Goal: Task Accomplishment & Management: Manage account settings

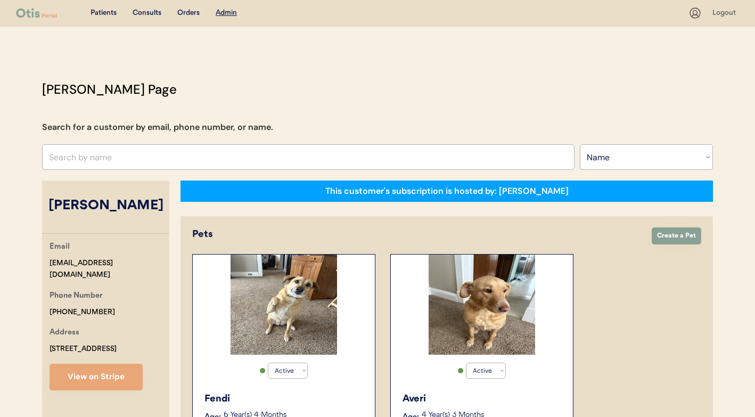
select select ""Name""
select select "true"
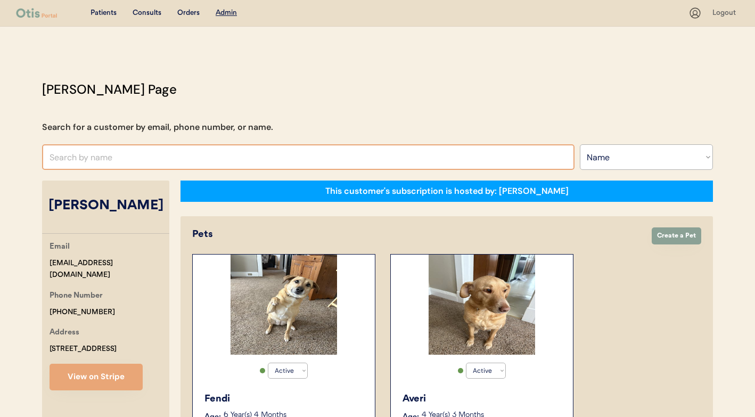
click at [296, 162] on input "text" at bounding box center [308, 157] width 533 height 26
type input "[PERSON_NAME]"
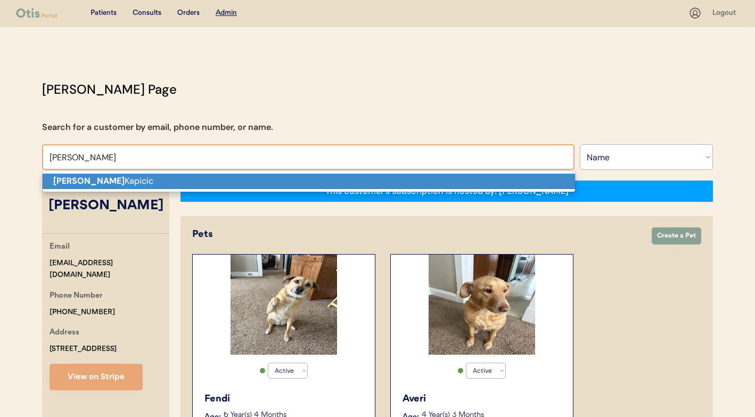
click at [297, 178] on p "Raina Kapicic" at bounding box center [309, 181] width 533 height 15
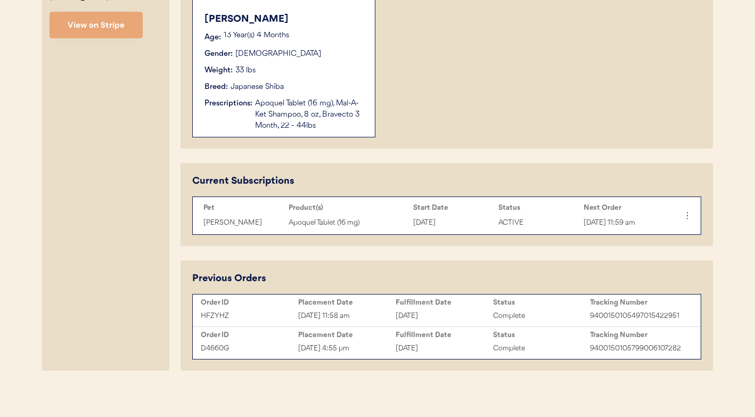
scroll to position [386, 0]
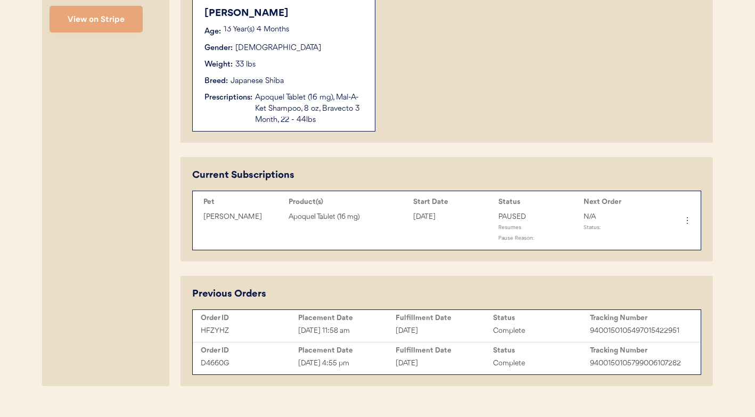
type input "[PERSON_NAME] Kapicic"
click at [410, 363] on div "[DATE]" at bounding box center [444, 363] width 97 height 12
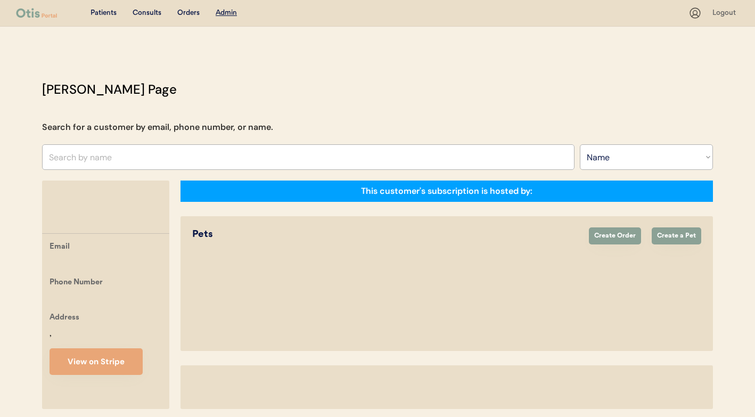
select select ""Name""
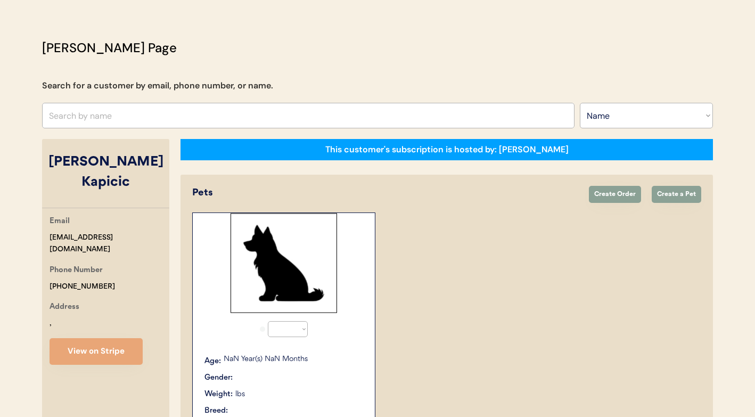
select select "true"
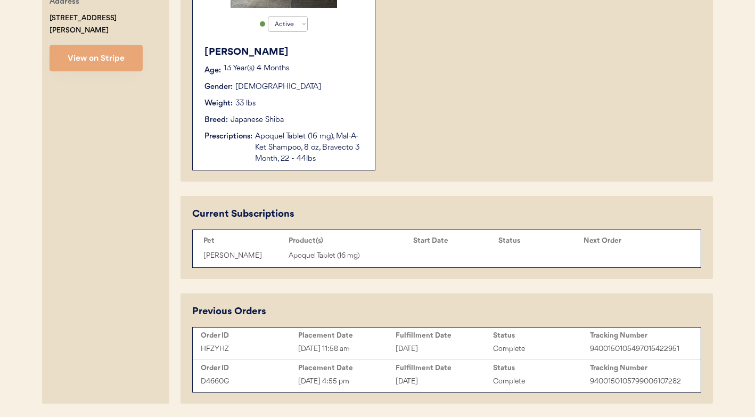
scroll to position [342, 0]
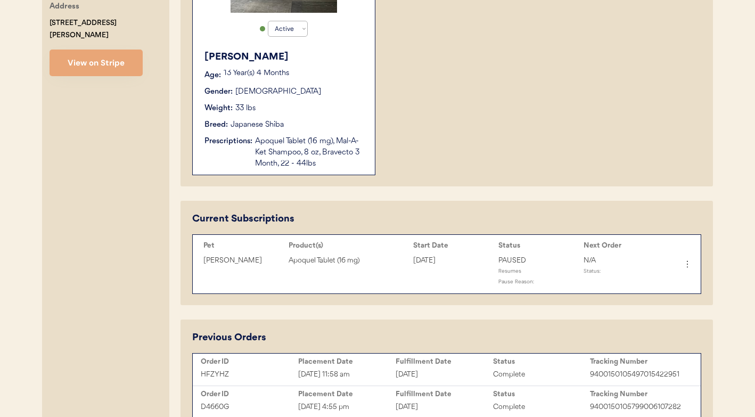
click at [332, 143] on div "Apoquel Tablet (16 mg), Mal-A-Ket Shampoo, 8 oz, Bravecto 3 Month, 22 - 44lbs" at bounding box center [309, 153] width 109 height 34
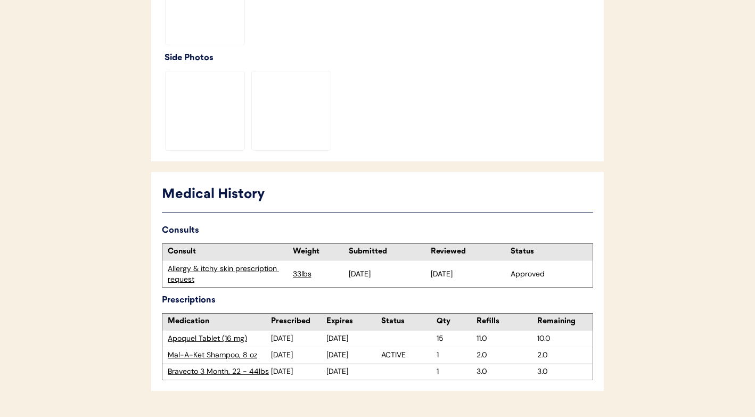
scroll to position [459, 0]
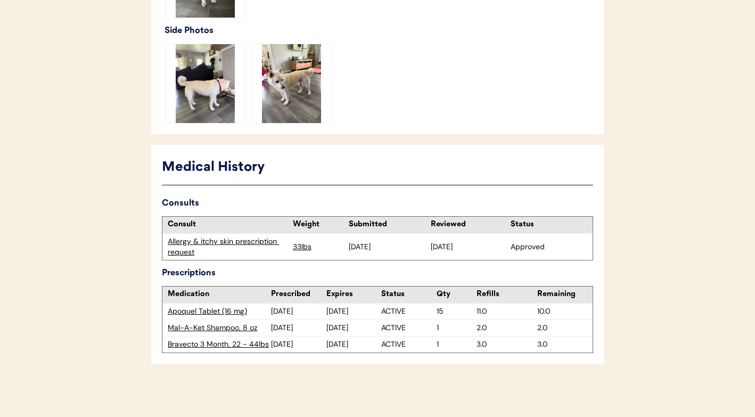
click at [241, 239] on div "Allergy & itchy skin prescription request" at bounding box center [228, 246] width 120 height 21
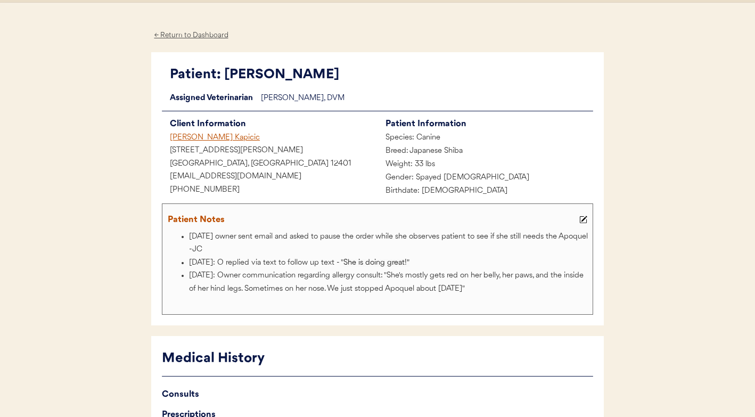
scroll to position [25, 0]
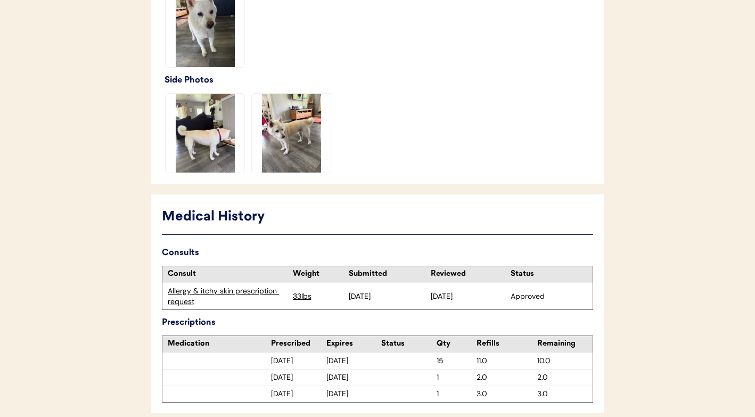
scroll to position [459, 0]
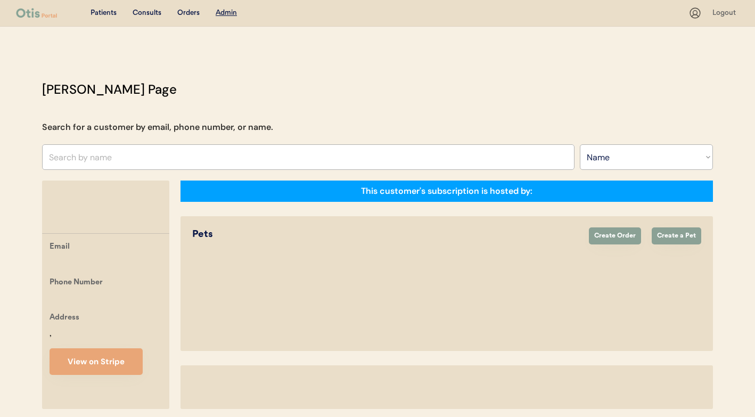
select select ""Name""
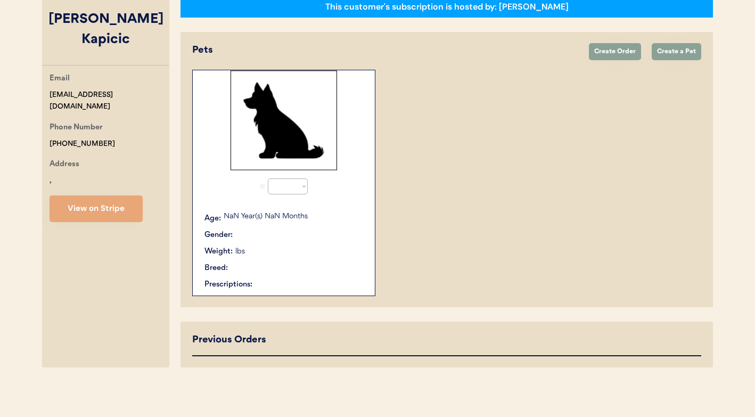
select select "true"
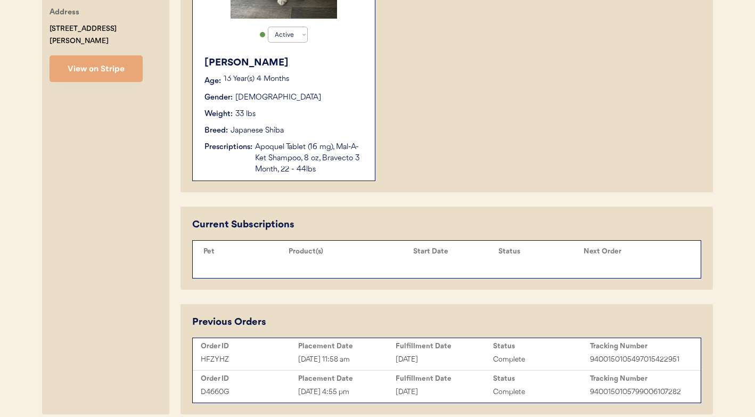
scroll to position [383, 0]
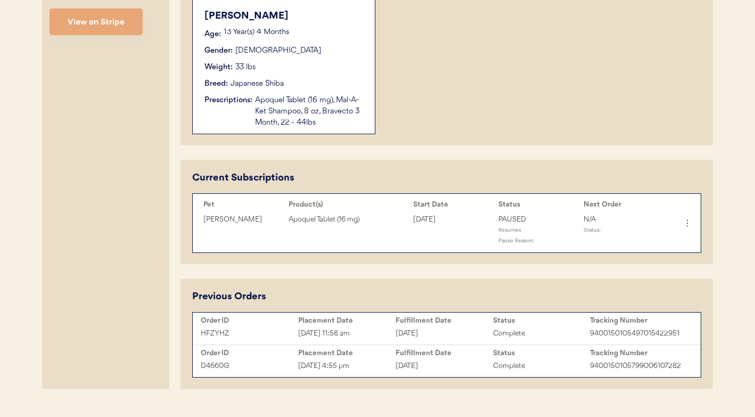
click at [268, 335] on div "HFZYHZ" at bounding box center [249, 334] width 97 height 12
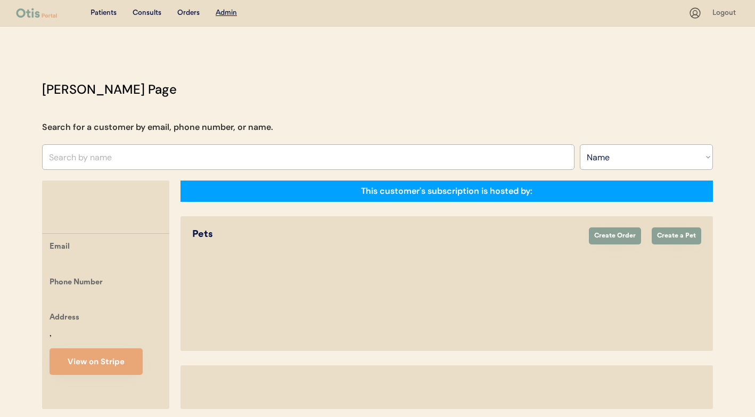
select select ""Name""
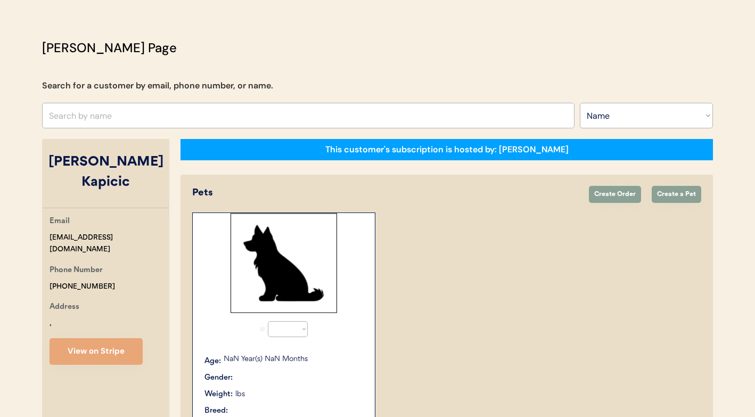
select select "true"
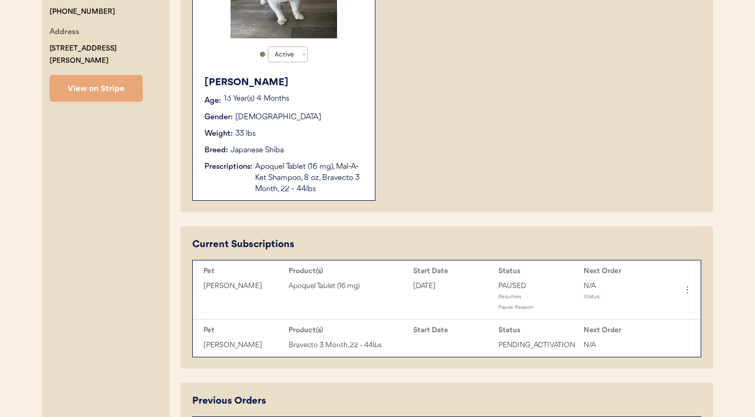
scroll to position [441, 0]
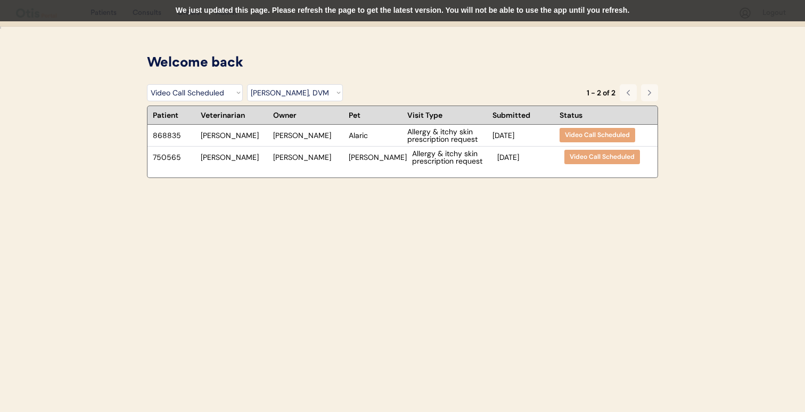
select select ""video_call_scheduled""
select select ""dr__scott_perry__dvm""
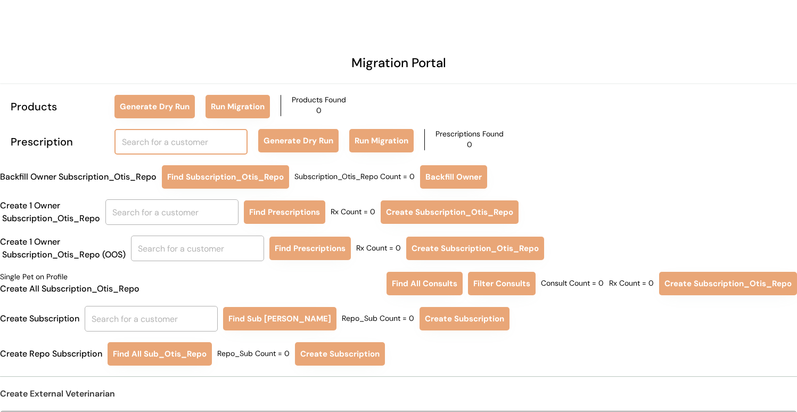
click at [212, 135] on input "text" at bounding box center [181, 142] width 133 height 26
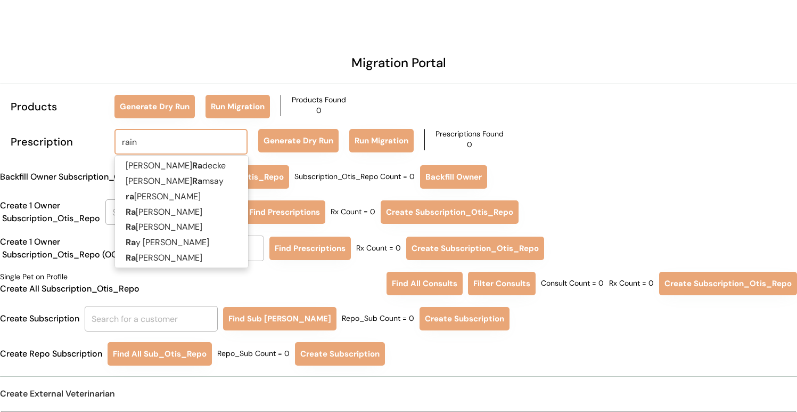
type input "raina"
type input "raina Kapicic"
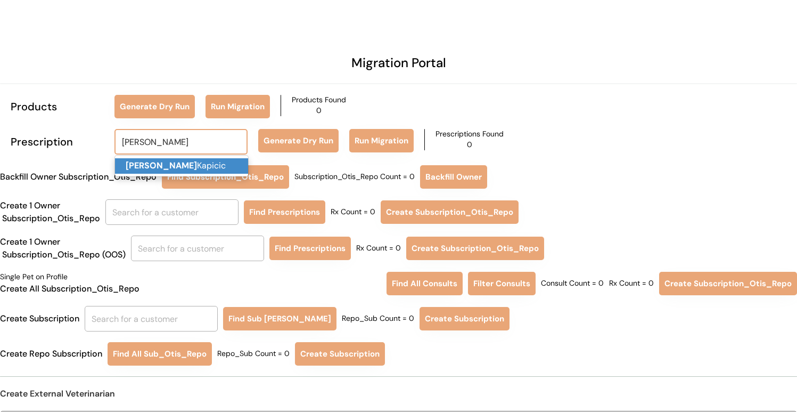
click at [202, 161] on p "Raina Kapicic" at bounding box center [181, 165] width 133 height 15
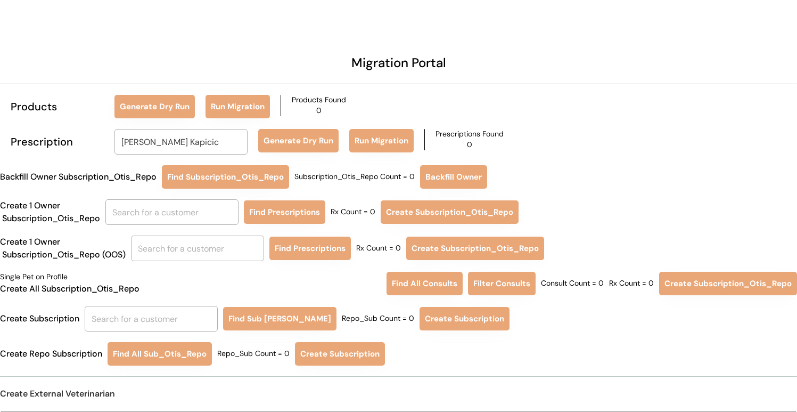
type input "Raina Kapicic"
click at [296, 155] on div "Migration Portal Products Generate Dry Run Run Migration Products Found 0 Presc…" at bounding box center [398, 224] width 797 height 448
click at [298, 144] on button "Generate Dry Run" at bounding box center [298, 140] width 80 height 23
click at [183, 211] on input "text" at bounding box center [171, 212] width 133 height 26
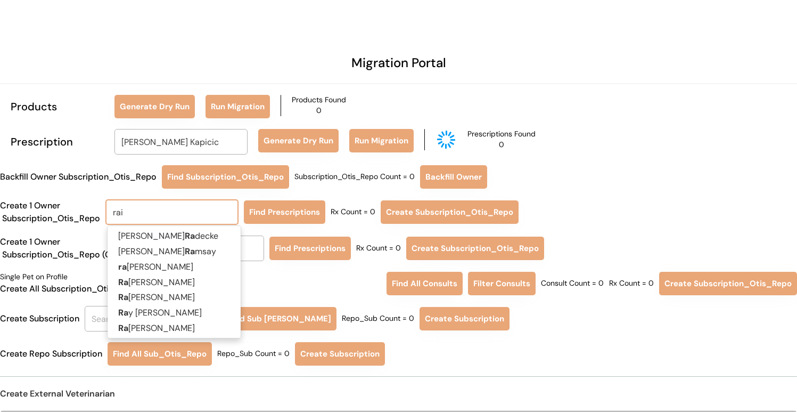
type input "rain"
type input "rainn stone"
type input "raina"
type input "raina Kapicic"
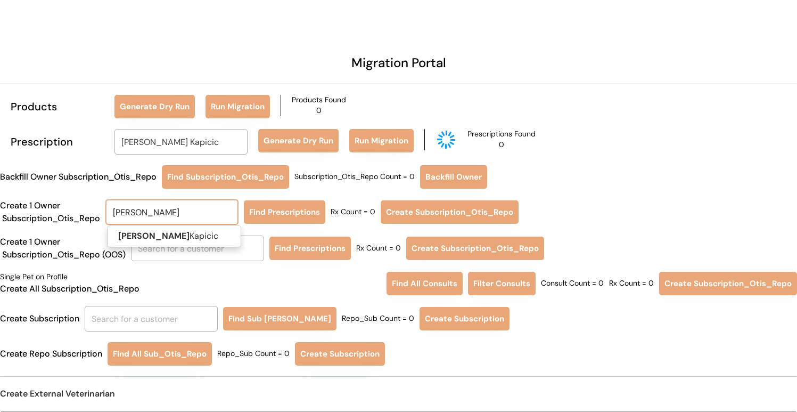
type input "raina"
click at [173, 234] on p "Raina Kapicic" at bounding box center [174, 235] width 133 height 15
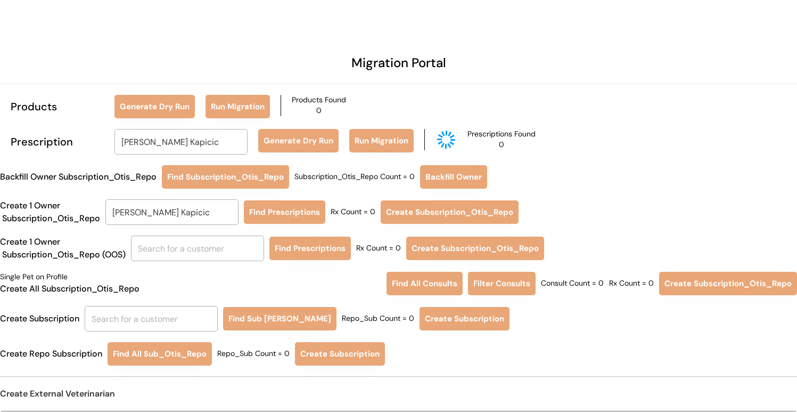
type input "Raina Kapicic"
click at [264, 220] on button "Find Prescriptions" at bounding box center [284, 211] width 81 height 23
click at [314, 219] on button "Find Prescriptions" at bounding box center [284, 211] width 81 height 23
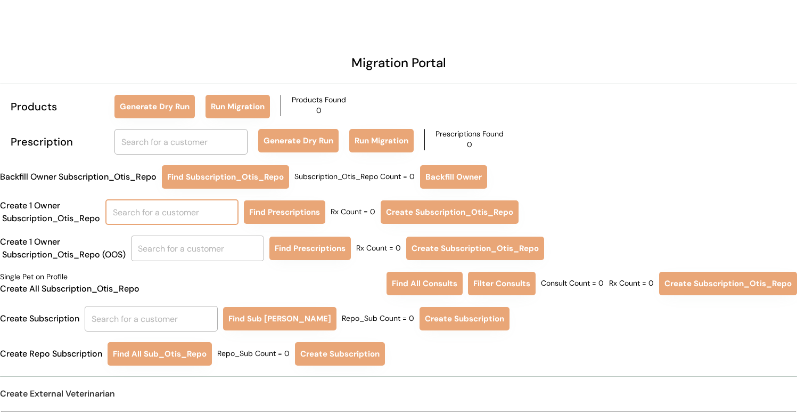
click at [163, 213] on input "text" at bounding box center [171, 212] width 133 height 26
type input "raina"
type input "raina Kapicic"
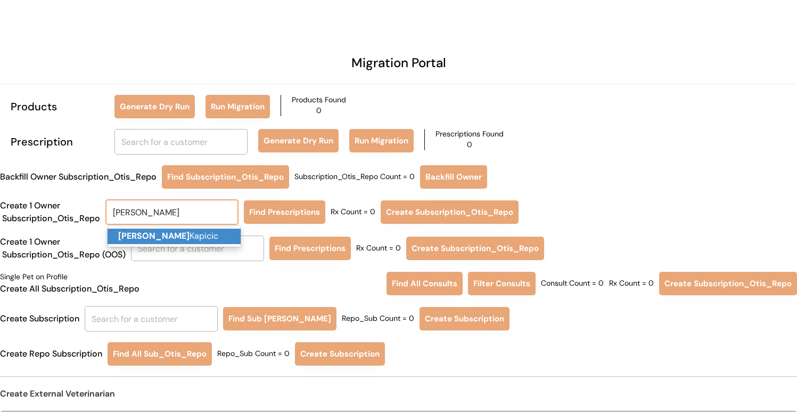
click at [164, 235] on p "Raina Kapicic" at bounding box center [174, 235] width 133 height 15
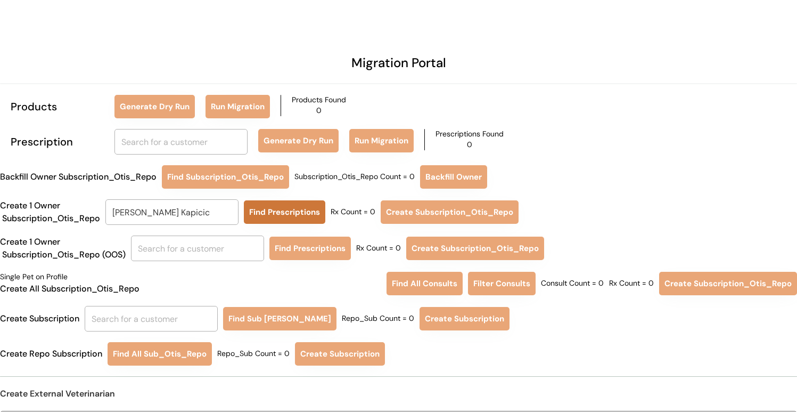
type input "[PERSON_NAME] Kapicic"
click at [269, 213] on button "Find Prescriptions" at bounding box center [284, 211] width 81 height 23
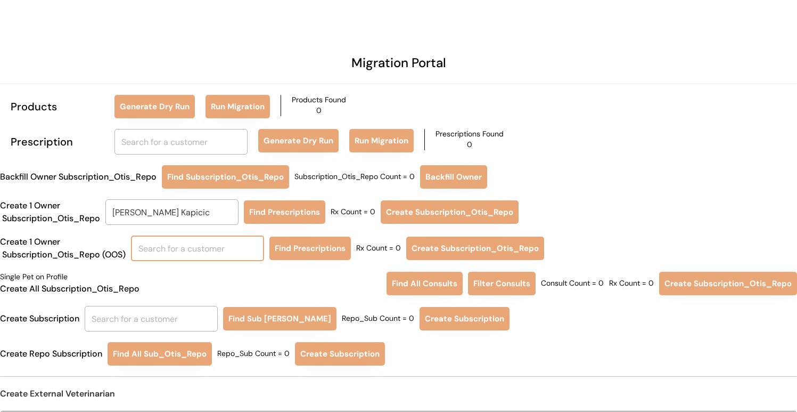
click at [247, 249] on input "text" at bounding box center [197, 248] width 133 height 26
click at [304, 207] on button "Find Prescriptions" at bounding box center [284, 211] width 81 height 23
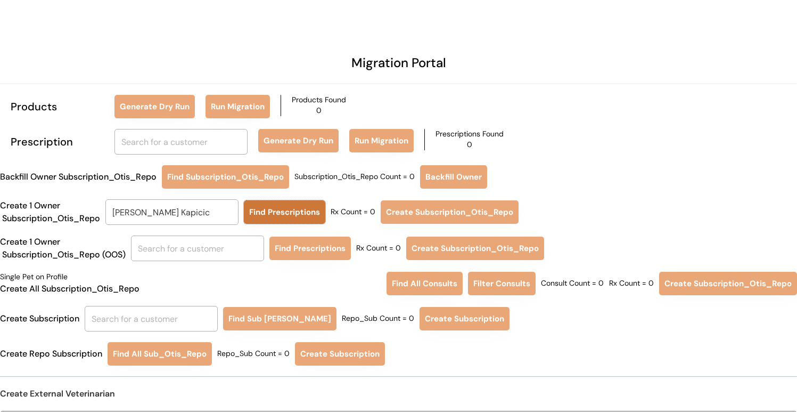
click at [285, 214] on button "Find Prescriptions" at bounding box center [284, 211] width 81 height 23
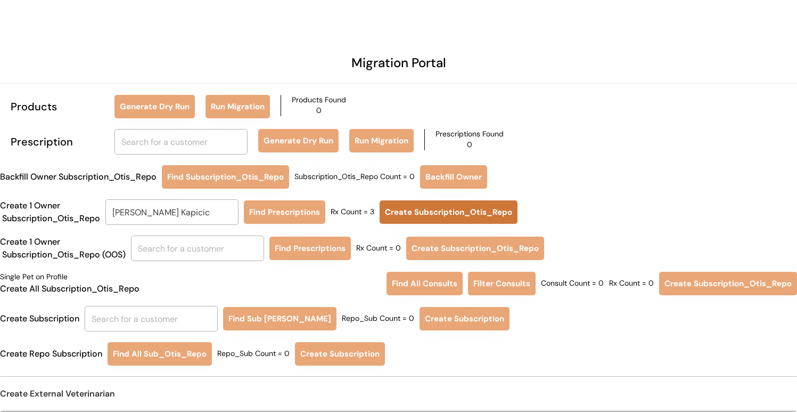
click at [422, 209] on button "Create Subscription_Otis_Repo" at bounding box center [449, 211] width 138 height 23
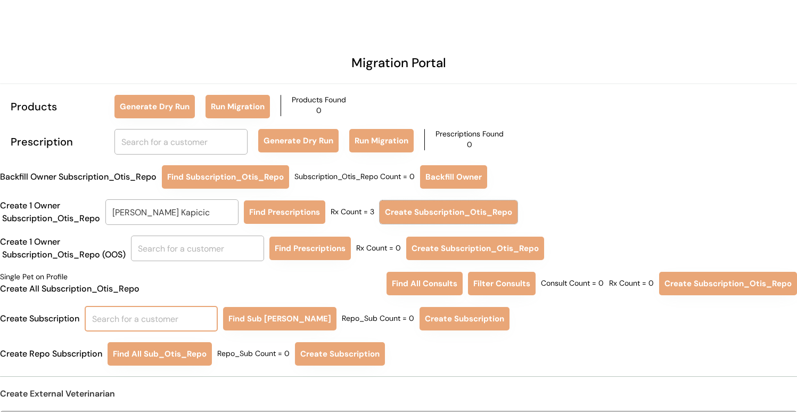
click at [174, 328] on input "text" at bounding box center [151, 319] width 133 height 26
type input "rain"
type input "rainn stone"
type input "raina"
type input "raina Kapicic"
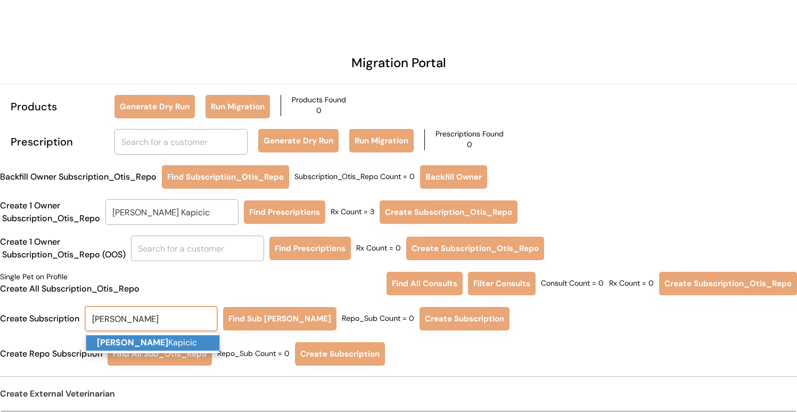
click at [173, 348] on p "Raina Kapicic" at bounding box center [152, 342] width 133 height 15
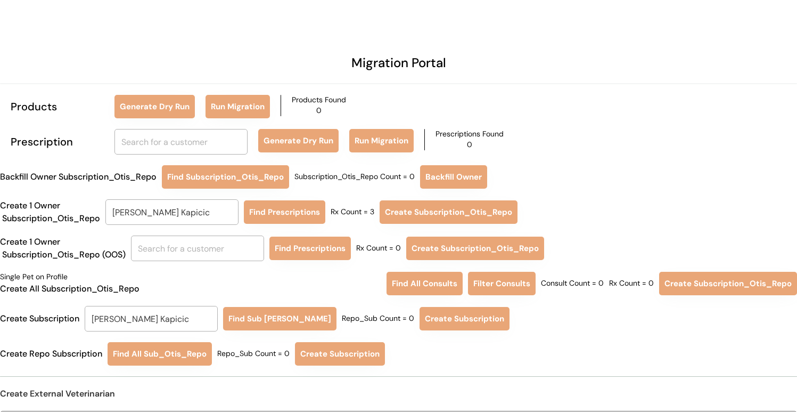
type input "Raina Kapicic"
click at [265, 316] on button "Find Sub Otis Repo" at bounding box center [279, 318] width 113 height 23
click at [452, 315] on button "Create Subscription" at bounding box center [461, 318] width 90 height 23
click at [187, 212] on input "Raina Kapicic" at bounding box center [171, 212] width 133 height 26
type input "samantha"
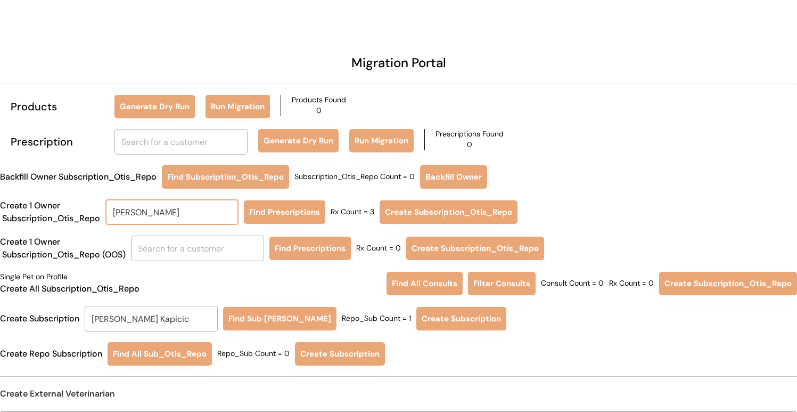
type input "samantha Diaz"
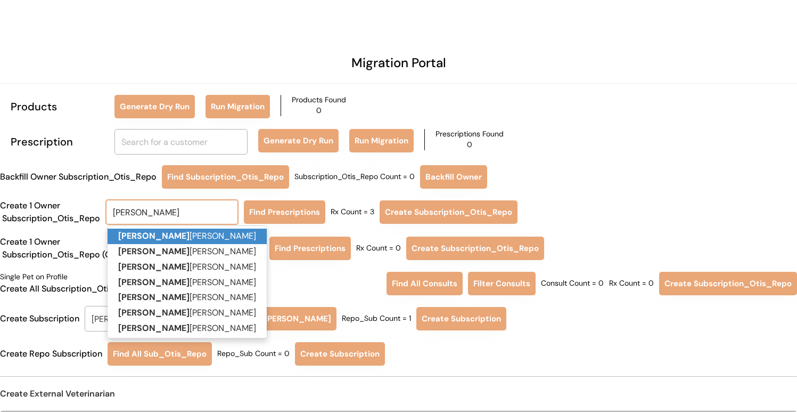
click at [191, 236] on p "Samantha Diaz" at bounding box center [187, 235] width 159 height 15
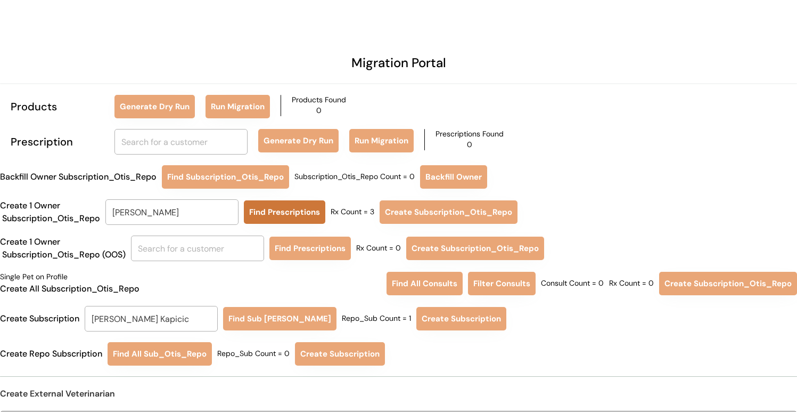
type input "Samantha Diaz"
click at [279, 211] on button "Find Prescriptions" at bounding box center [284, 211] width 81 height 23
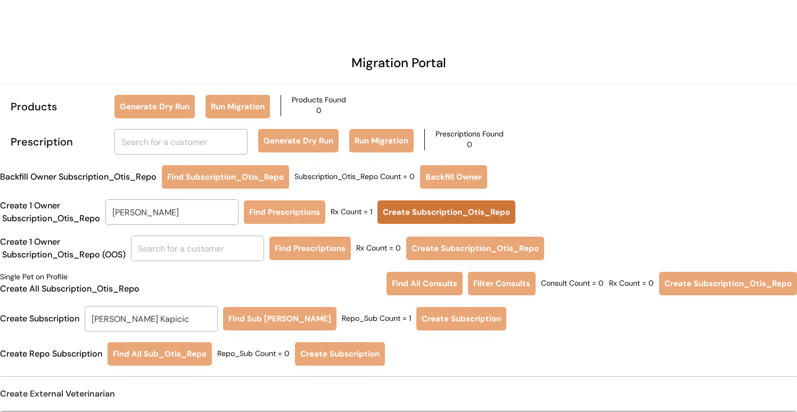
click at [412, 202] on button "Create Subscription_Otis_Repo" at bounding box center [447, 211] width 138 height 23
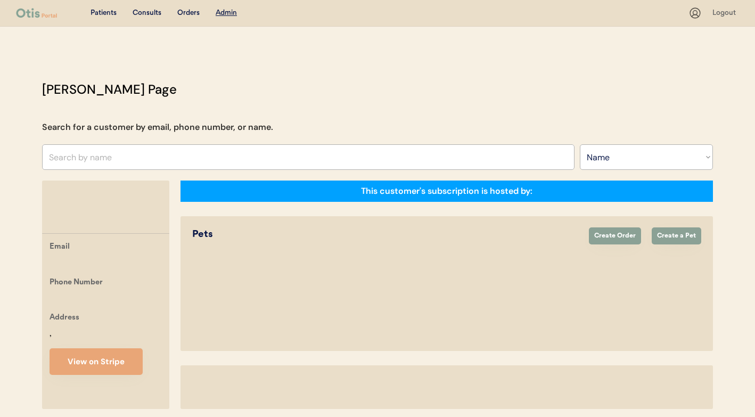
select select ""Name""
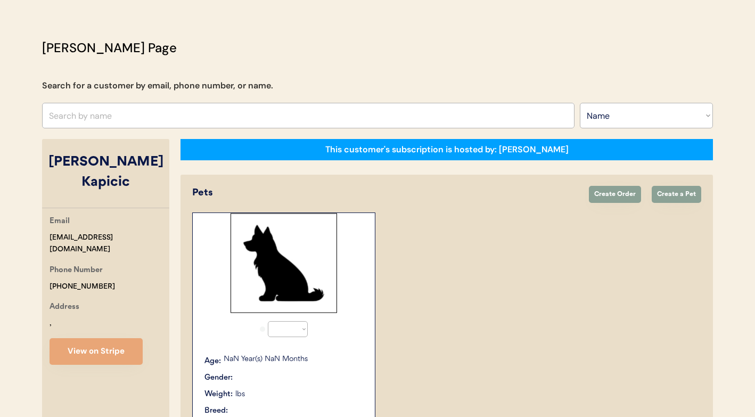
select select "true"
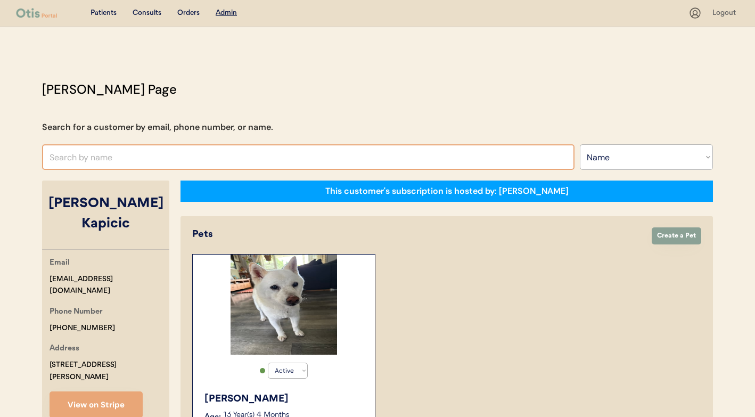
click at [252, 161] on input "text" at bounding box center [308, 157] width 533 height 26
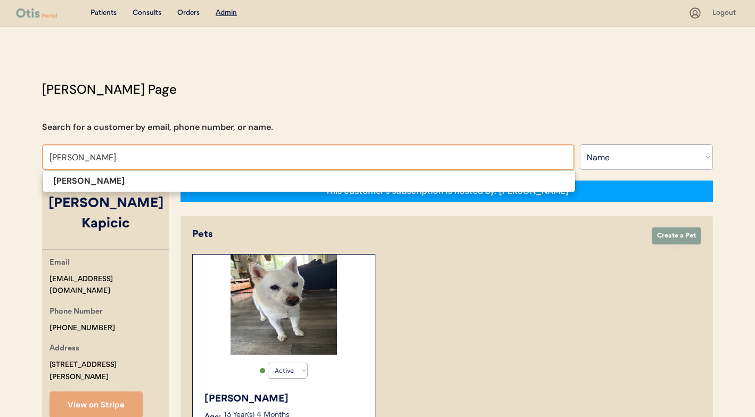
click at [243, 190] on span "[PERSON_NAME]" at bounding box center [309, 181] width 534 height 22
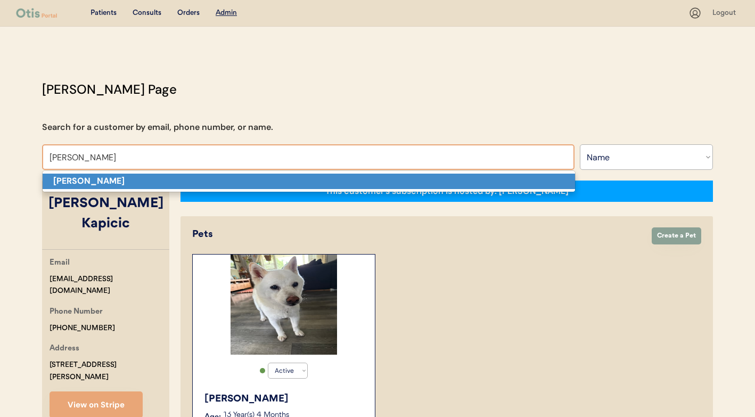
click at [244, 184] on p "[PERSON_NAME]" at bounding box center [309, 181] width 533 height 15
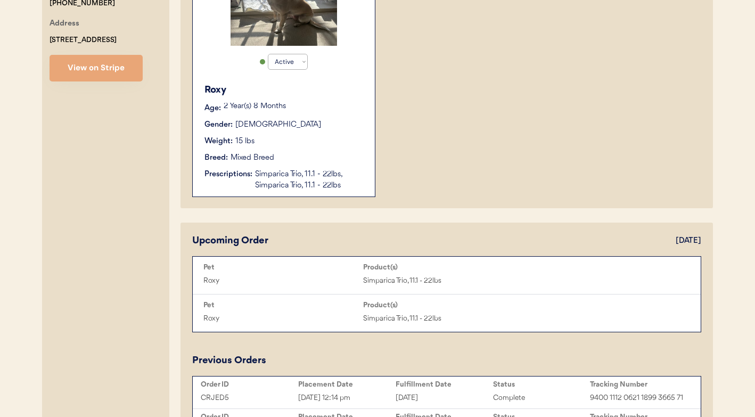
scroll to position [302, 0]
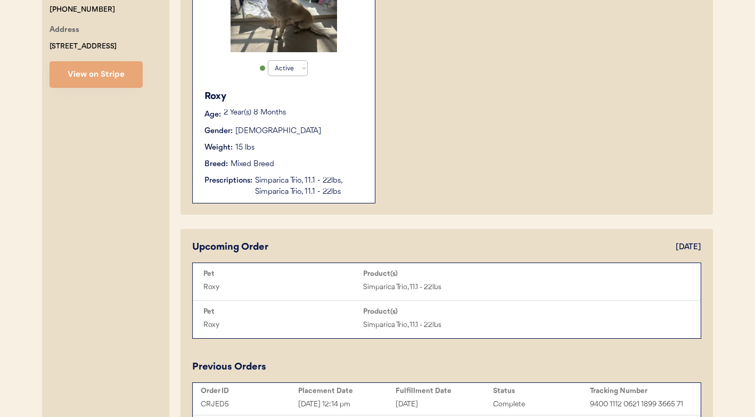
type input "[PERSON_NAME]"
click at [309, 159] on div "Breed: Mixed Breed" at bounding box center [285, 164] width 160 height 11
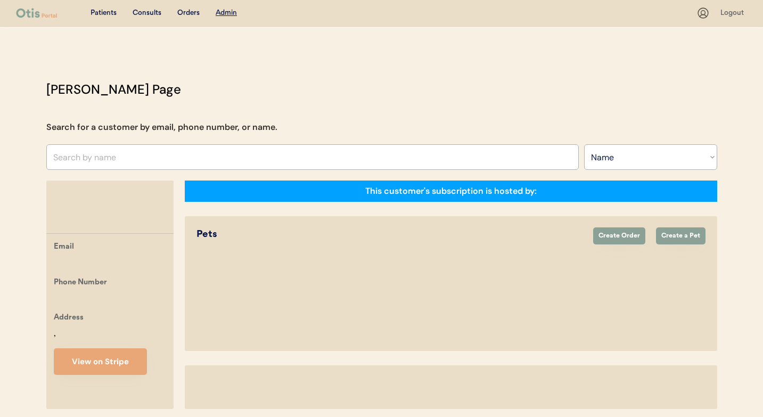
select select ""Name""
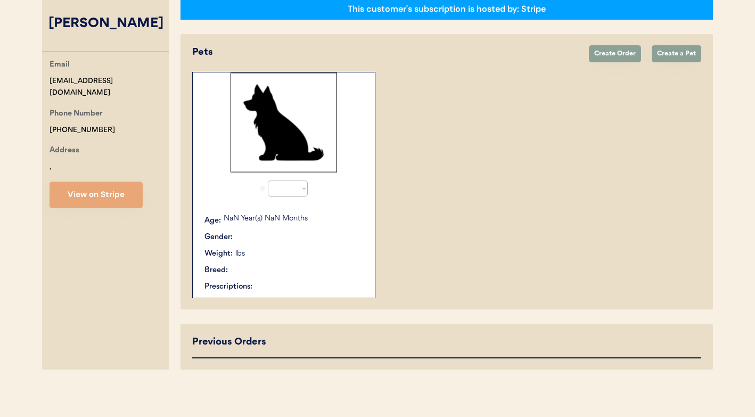
select select "true"
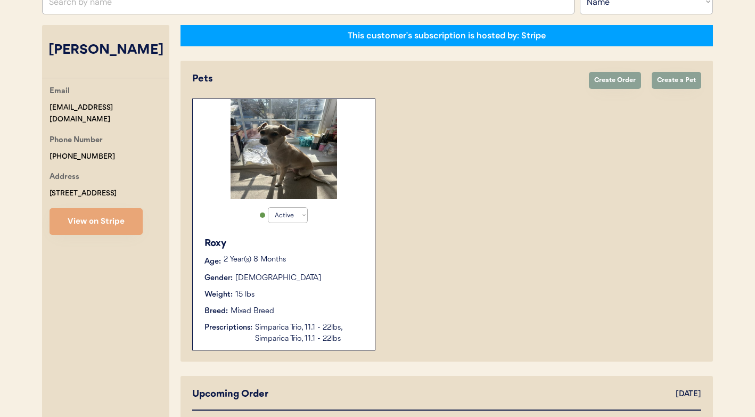
scroll to position [154, 0]
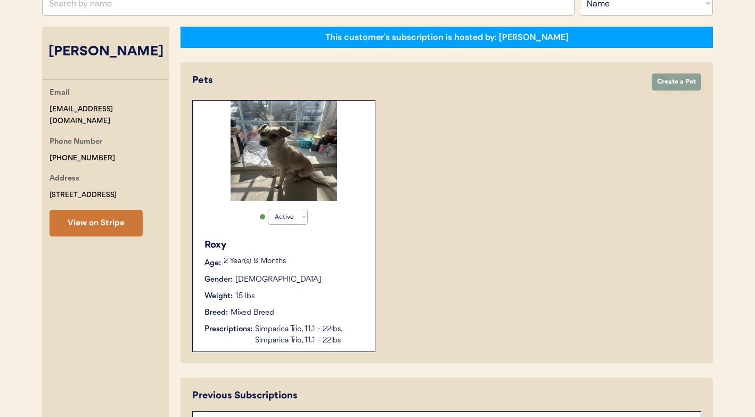
click at [112, 216] on button "View on Stripe" at bounding box center [96, 223] width 93 height 27
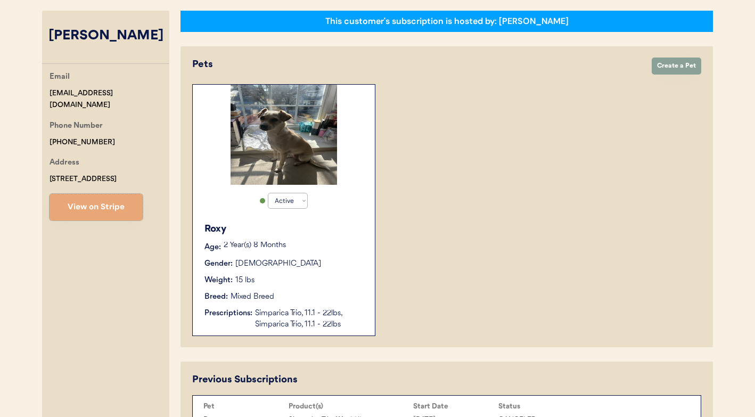
scroll to position [170, 0]
click at [295, 280] on div "Weight: 15 lbs" at bounding box center [285, 280] width 160 height 11
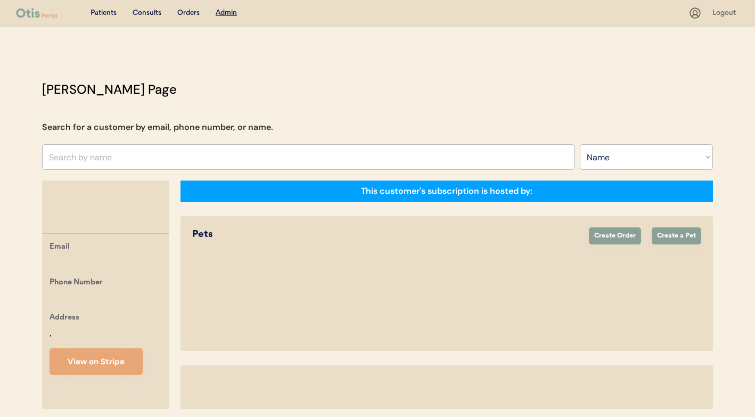
select select ""Name""
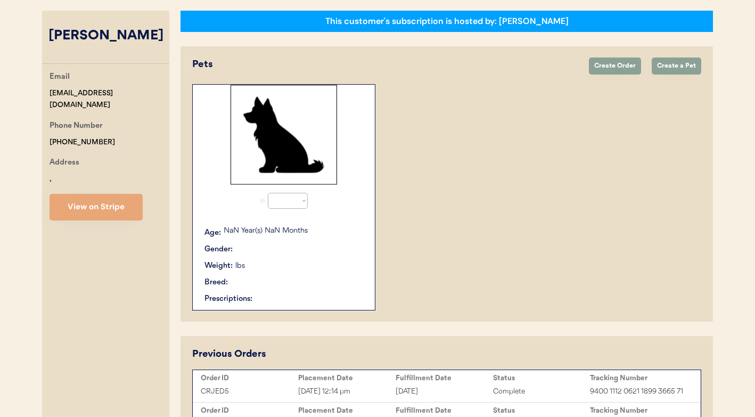
select select "true"
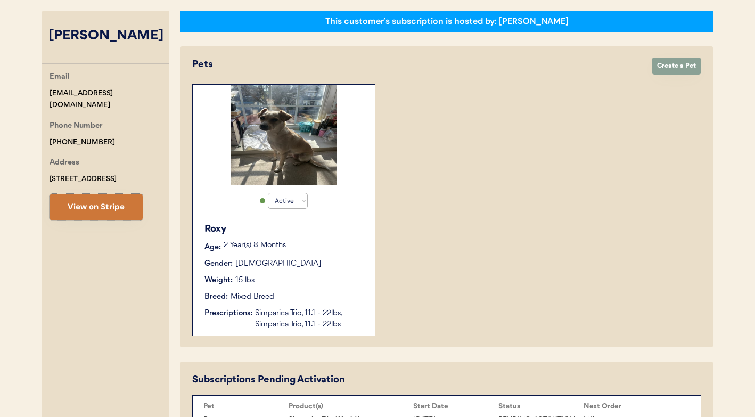
click at [106, 210] on button "View on Stripe" at bounding box center [96, 207] width 93 height 27
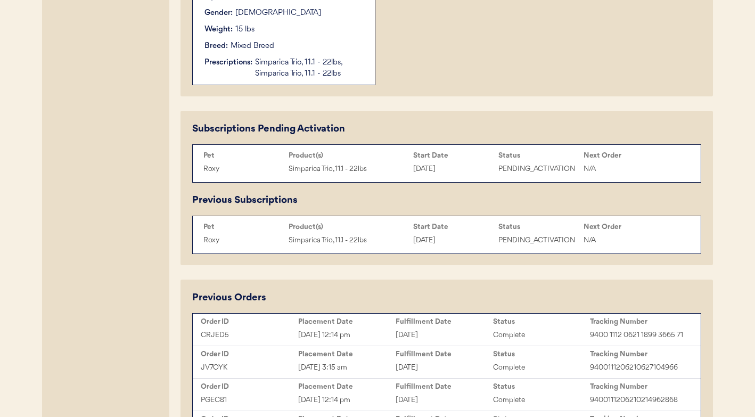
scroll to position [422, 0]
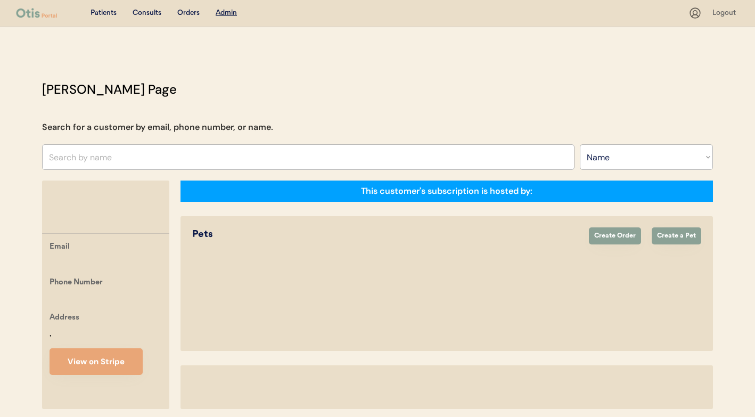
select select ""Name""
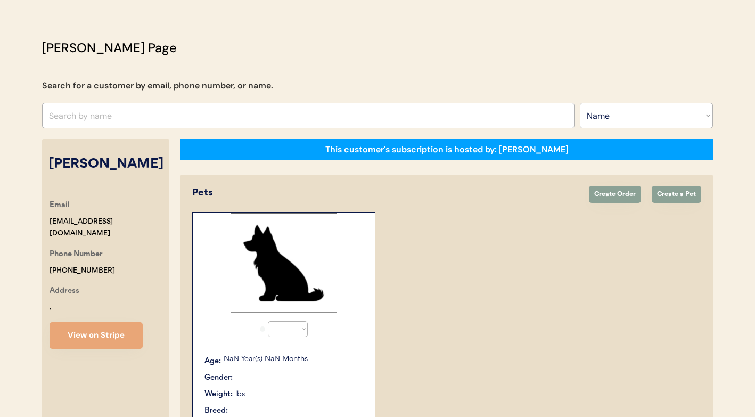
select select "true"
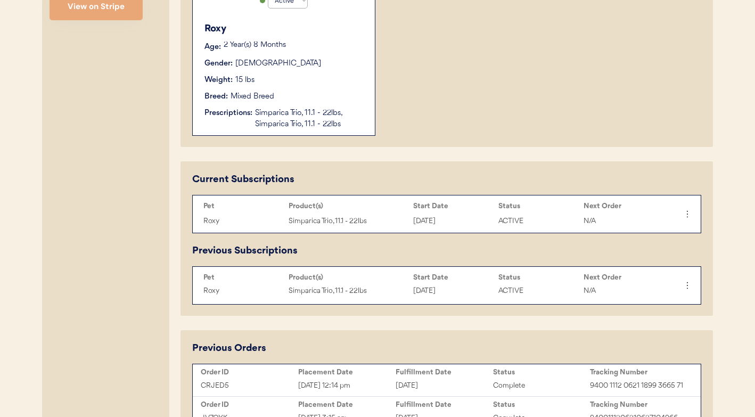
scroll to position [440, 0]
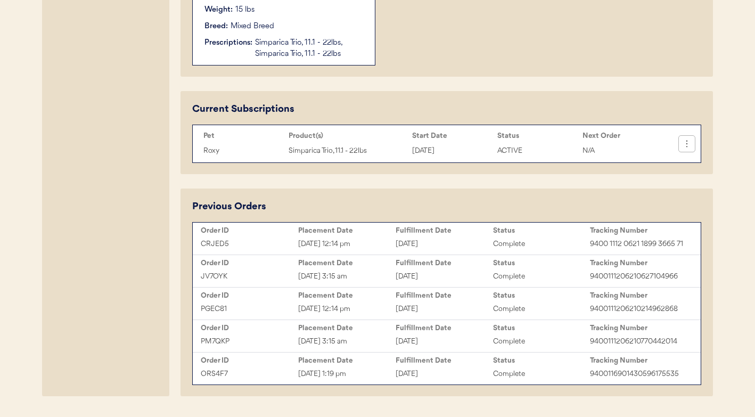
click at [686, 143] on icon at bounding box center [687, 143] width 11 height 11
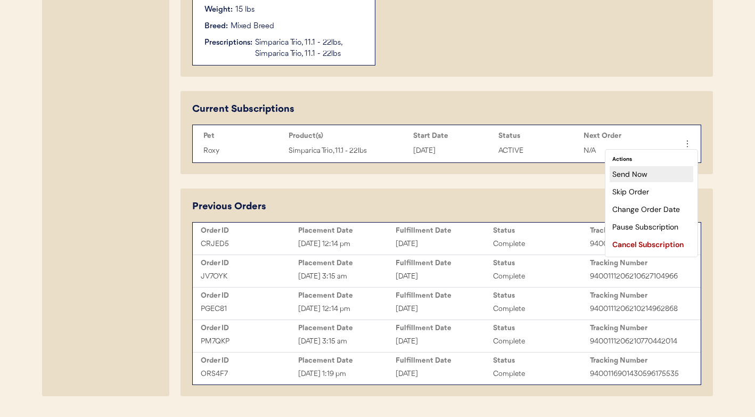
click at [661, 178] on div "Send Now" at bounding box center [652, 174] width 84 height 16
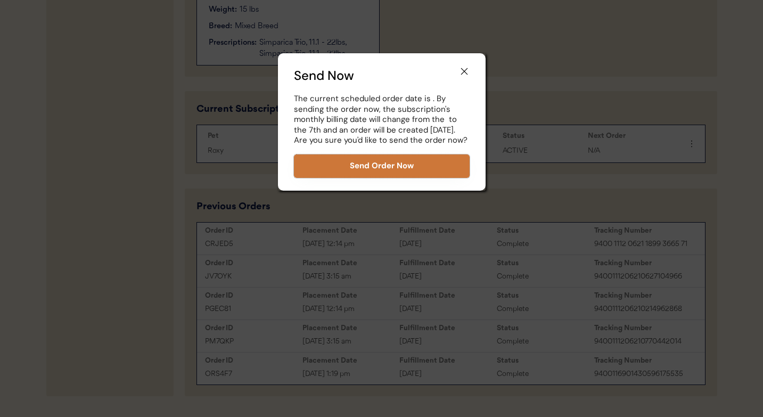
click at [432, 161] on button "Send Order Now" at bounding box center [382, 165] width 176 height 23
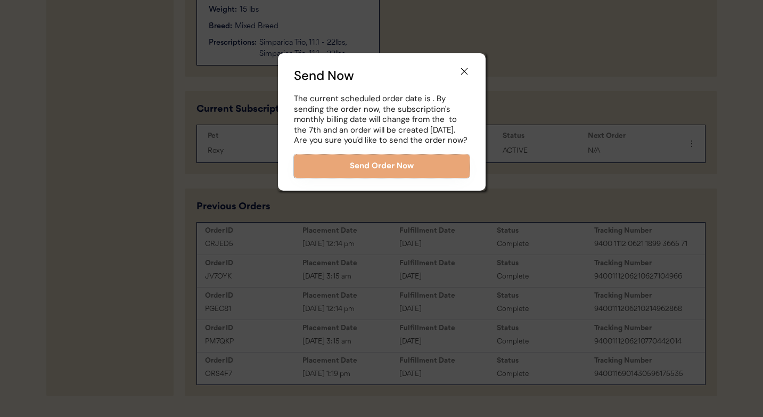
click at [463, 71] on icon at bounding box center [464, 71] width 11 height 11
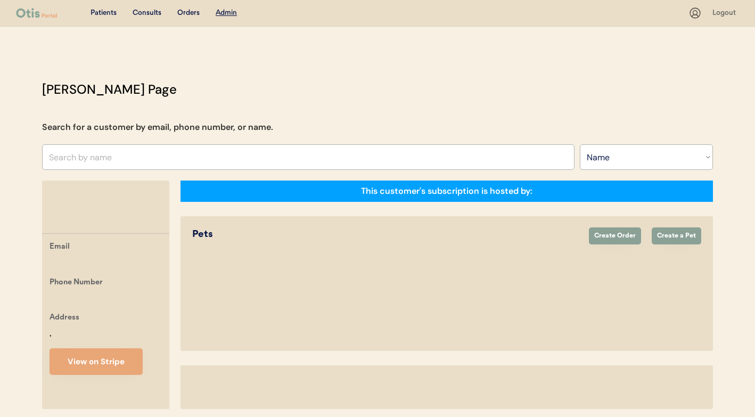
select select ""Name""
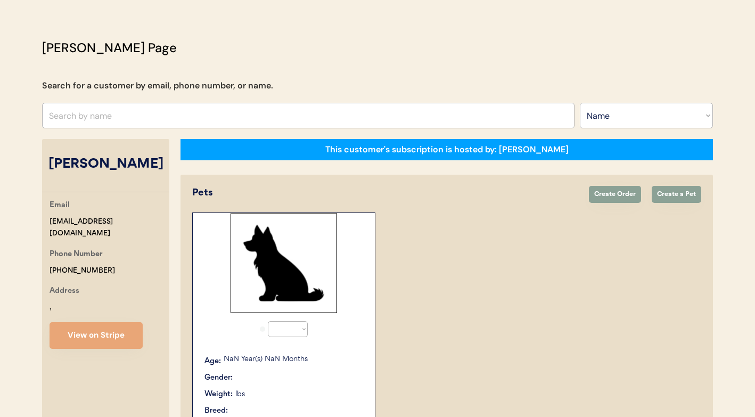
select select "true"
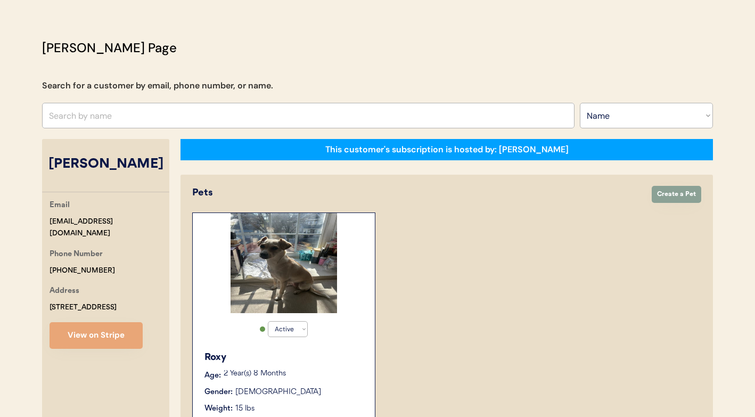
scroll to position [469, 0]
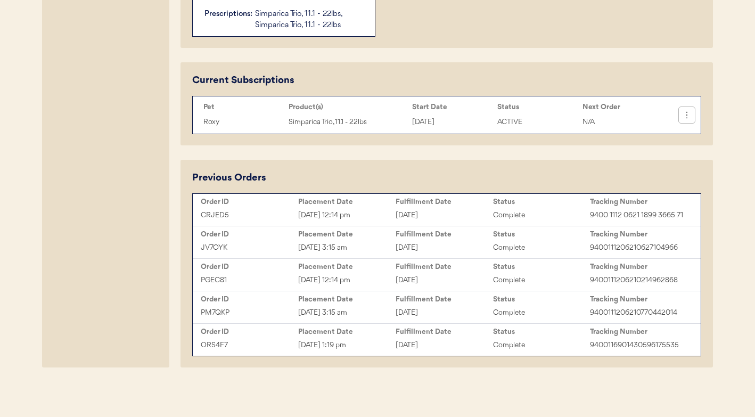
click at [689, 119] on icon at bounding box center [687, 115] width 11 height 11
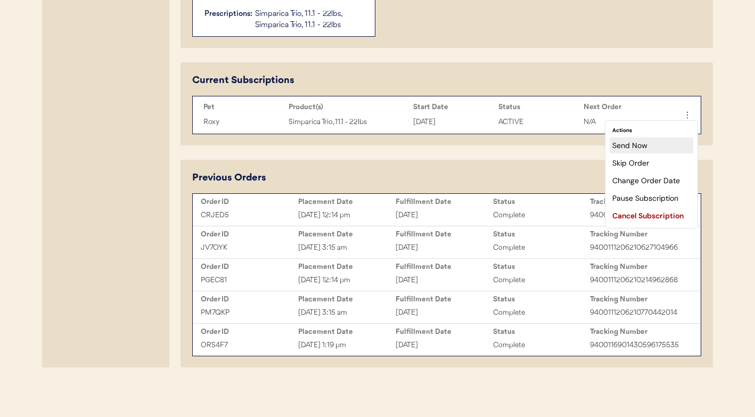
click at [650, 140] on div "Send Now" at bounding box center [652, 145] width 84 height 16
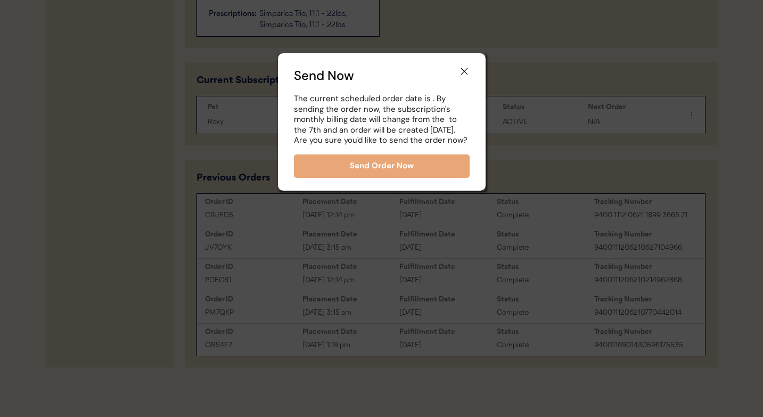
click at [443, 176] on button "Send Order Now" at bounding box center [382, 165] width 176 height 23
click at [513, 149] on div at bounding box center [381, 208] width 763 height 417
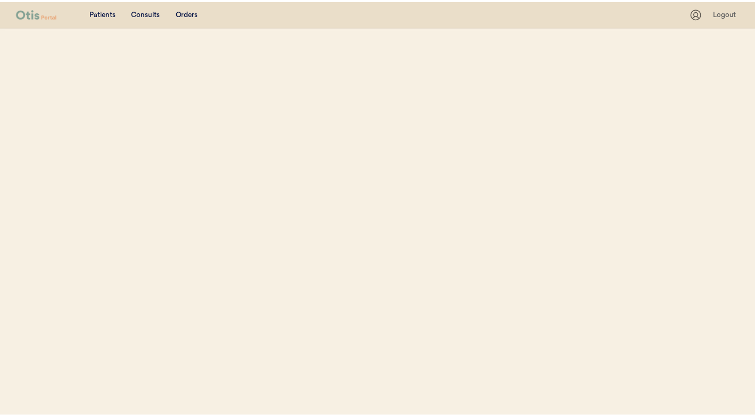
scroll to position [42, 0]
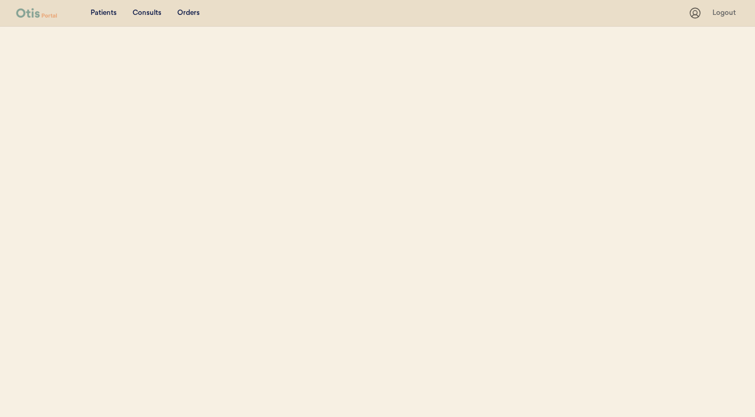
select select ""Name""
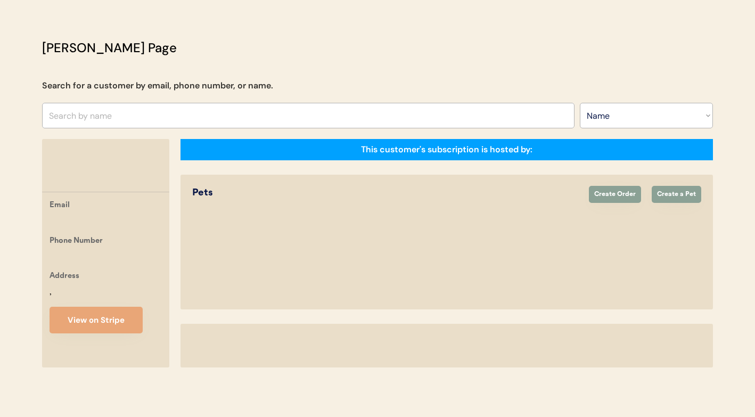
scroll to position [0, 0]
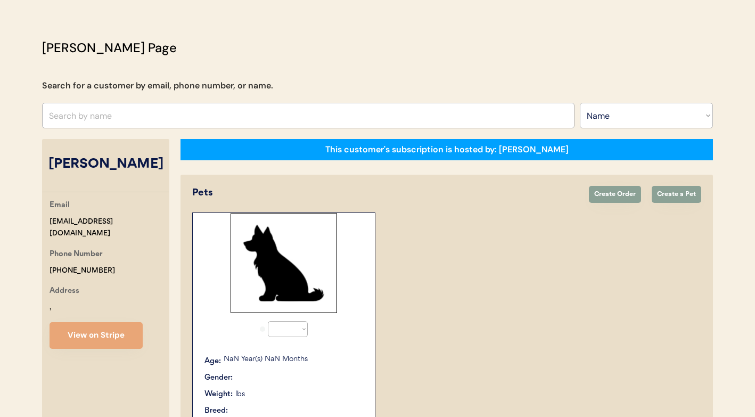
select select "true"
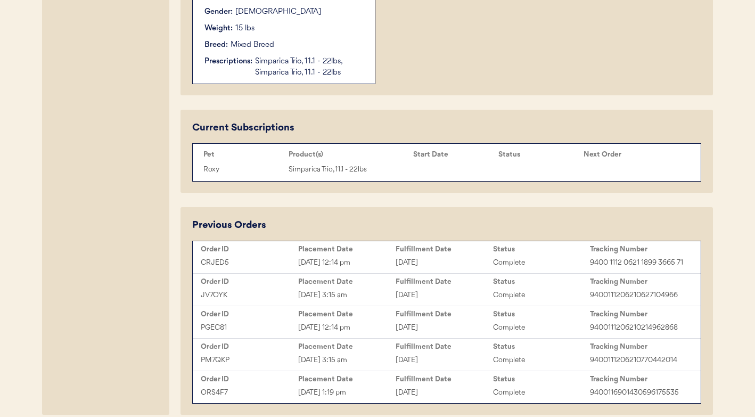
scroll to position [424, 0]
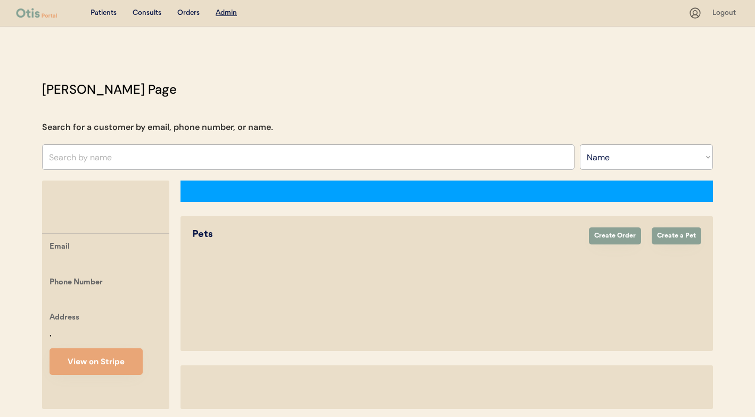
select select ""Name""
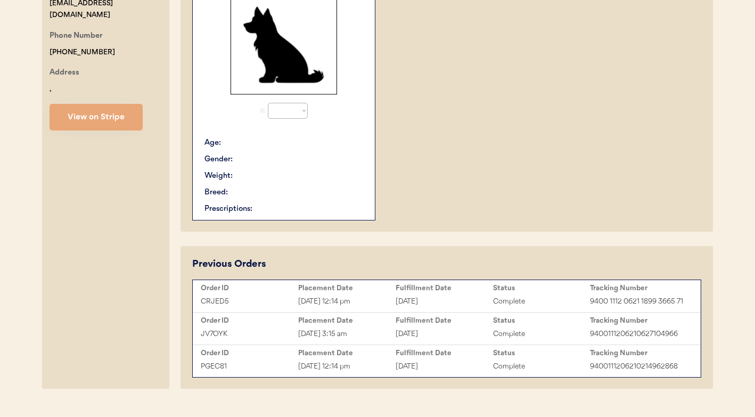
select select "true"
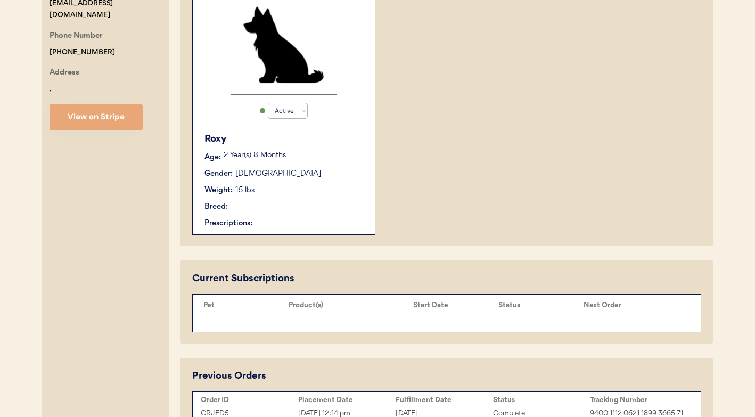
scroll to position [393, 0]
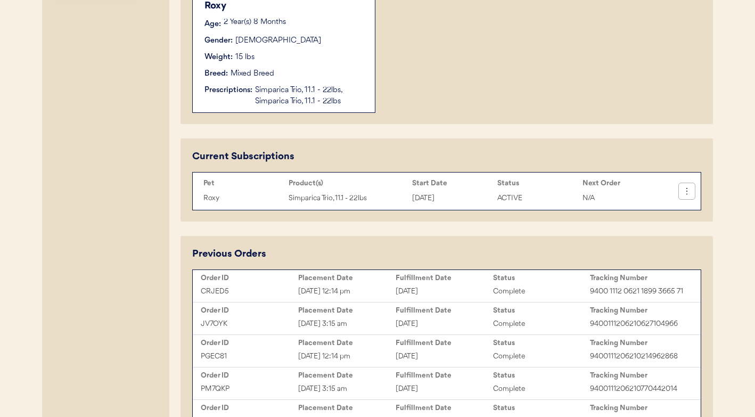
click at [685, 194] on icon at bounding box center [687, 191] width 11 height 11
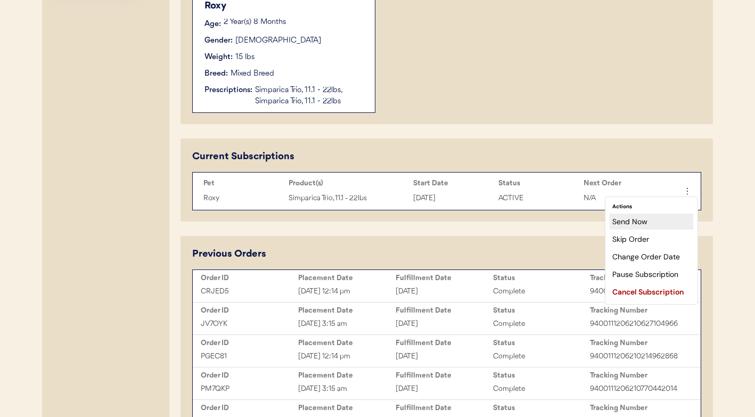
click at [655, 222] on div "Send Now" at bounding box center [652, 222] width 84 height 16
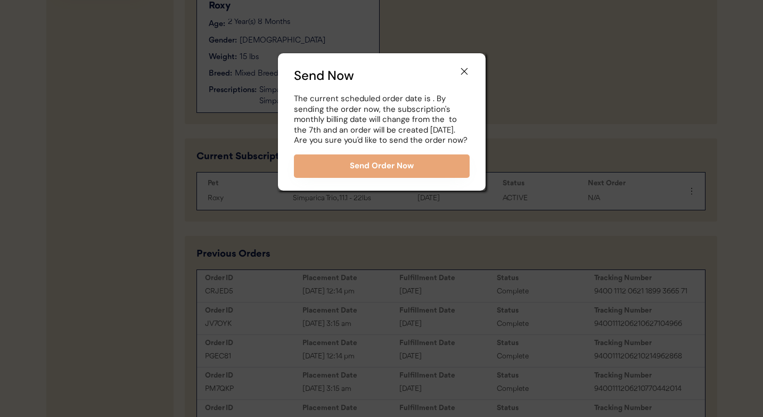
click at [444, 172] on button "Send Order Now" at bounding box center [382, 165] width 176 height 23
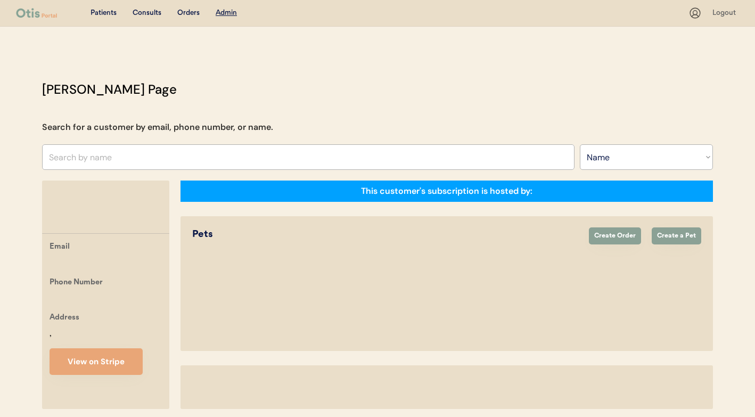
select select ""Name""
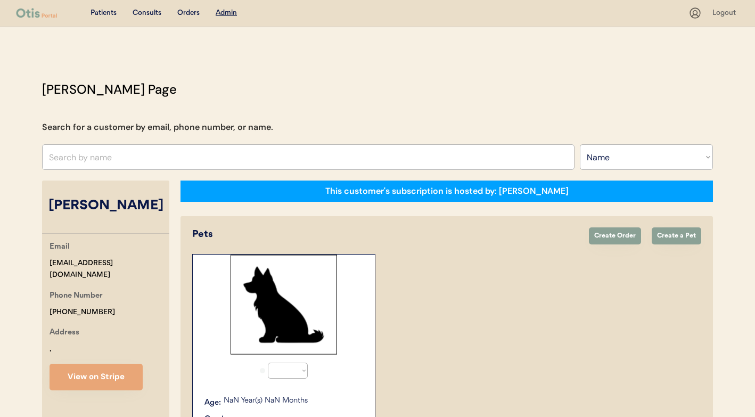
select select "true"
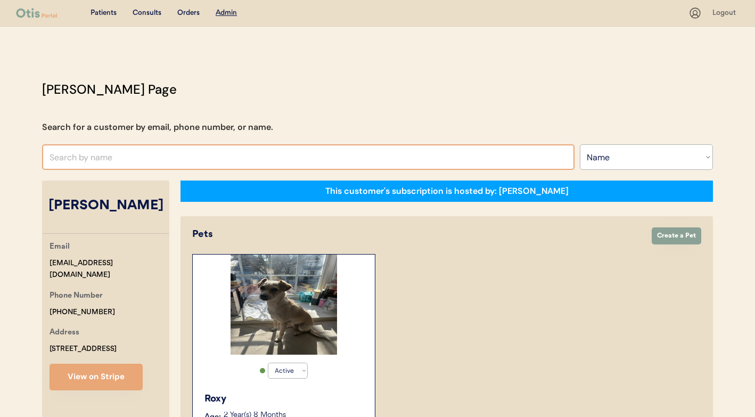
click at [294, 154] on input "text" at bounding box center [308, 157] width 533 height 26
type input "rain"
type input "rainn stone"
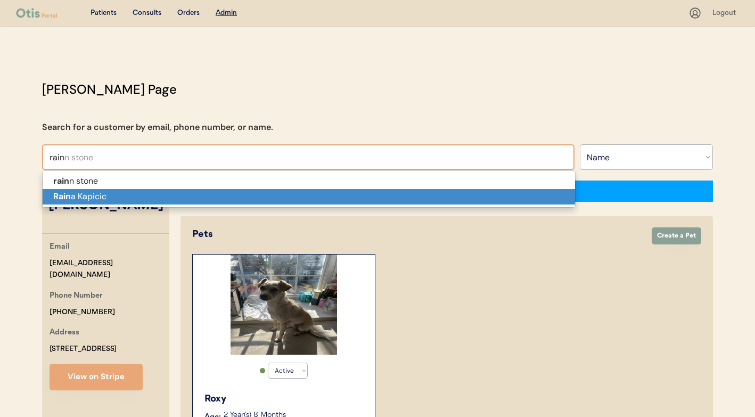
click at [208, 192] on p "Rain a Kapicic" at bounding box center [309, 196] width 533 height 15
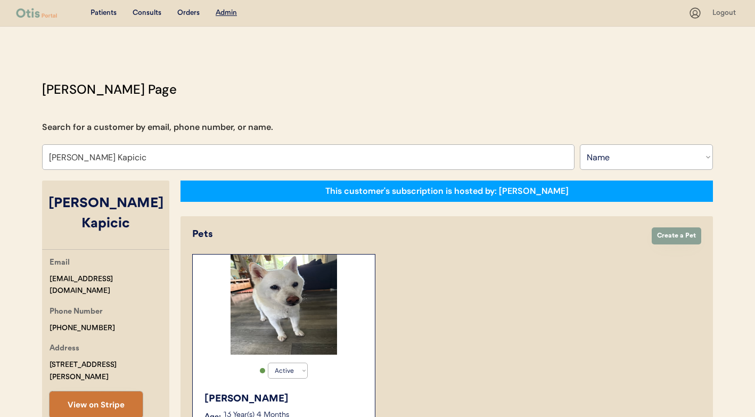
click at [97, 391] on button "View on Stripe" at bounding box center [96, 404] width 93 height 27
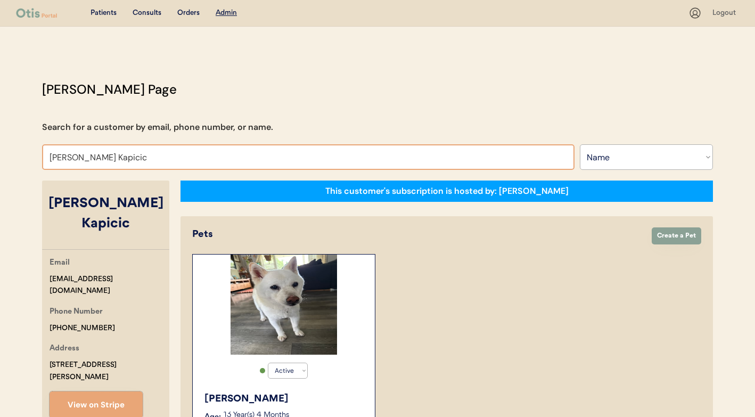
click at [311, 158] on input "Raina Kapicic" at bounding box center [308, 157] width 533 height 26
type input "samant"
type input "samantha Diaz"
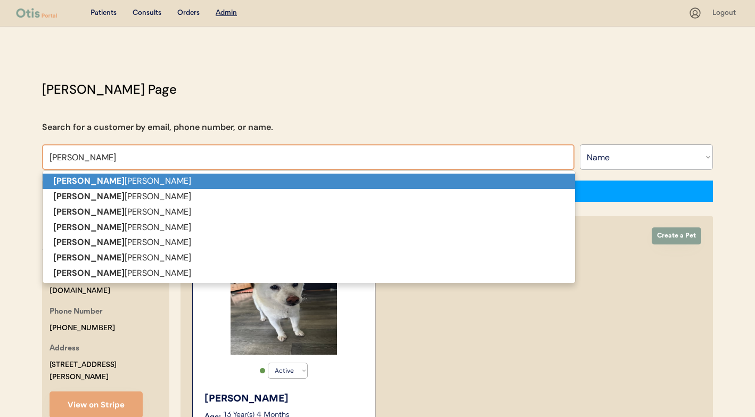
click at [287, 181] on p "Samant ha Diaz" at bounding box center [309, 181] width 533 height 15
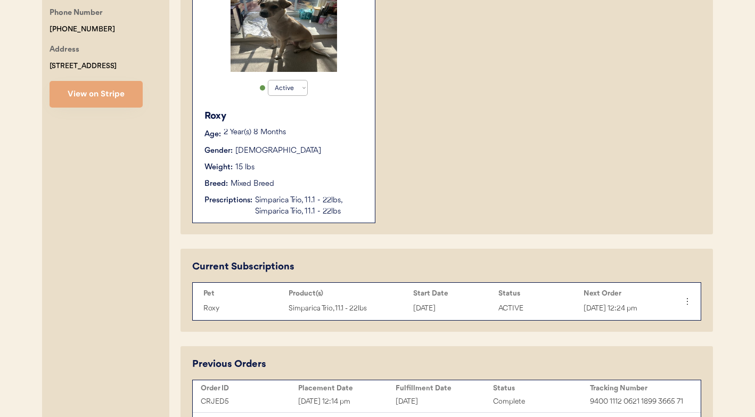
scroll to position [251, 0]
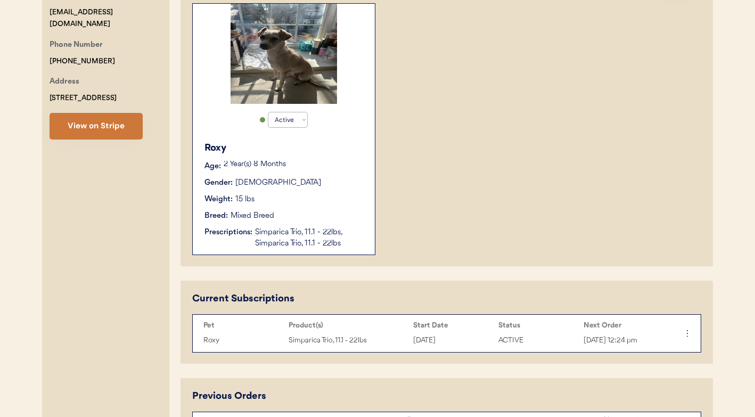
type input "Samantha Diaz"
click at [127, 125] on button "View on Stripe" at bounding box center [96, 126] width 93 height 27
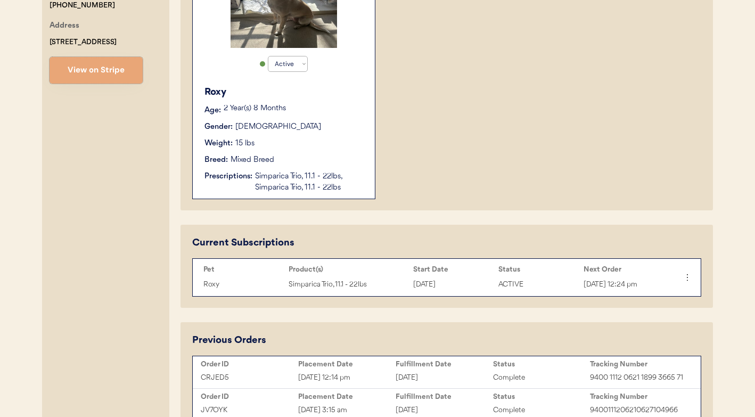
scroll to position [386, 0]
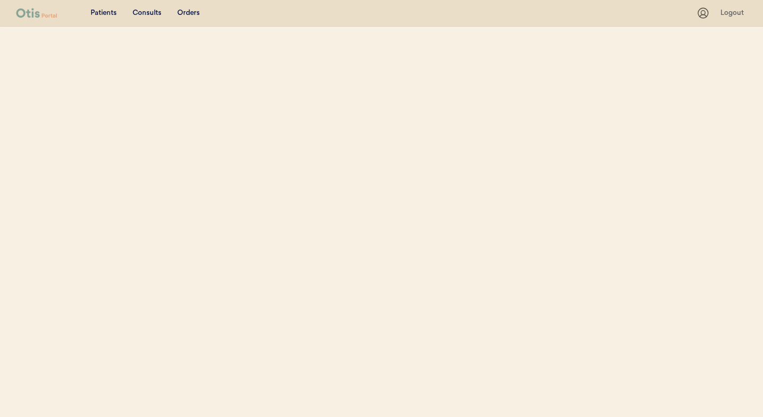
select select ""Name""
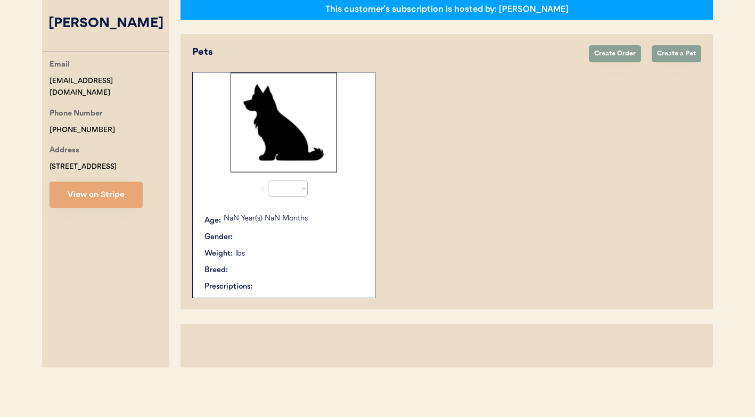
select select "true"
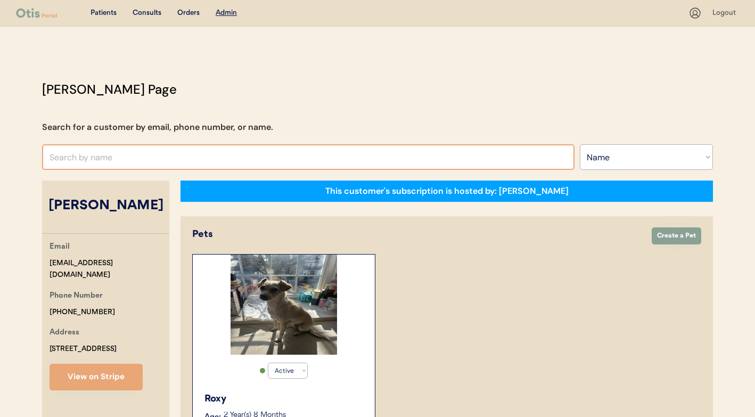
click at [251, 162] on input "text" at bounding box center [308, 157] width 533 height 26
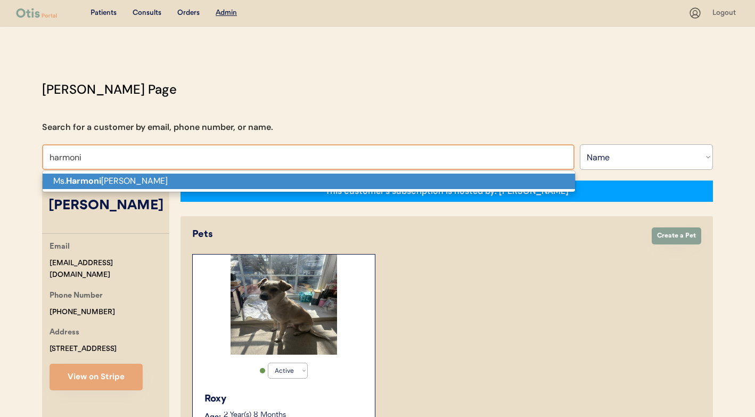
click at [244, 181] on p "Ms. Harmoni VanEtten" at bounding box center [309, 181] width 533 height 15
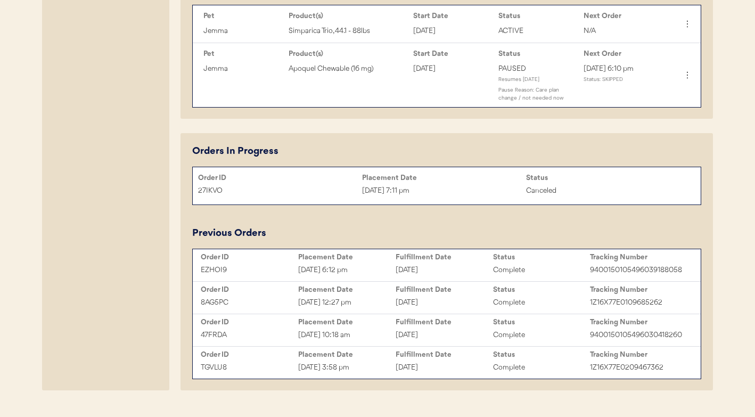
scroll to position [608, 0]
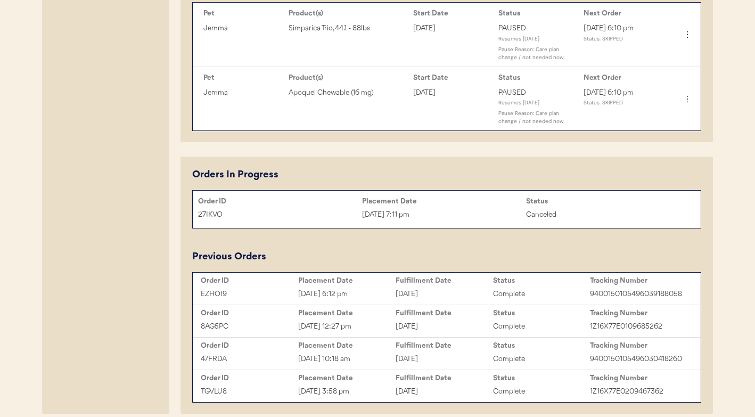
type input "[PERSON_NAME]"
click at [323, 276] on div "Placement Date" at bounding box center [346, 280] width 97 height 9
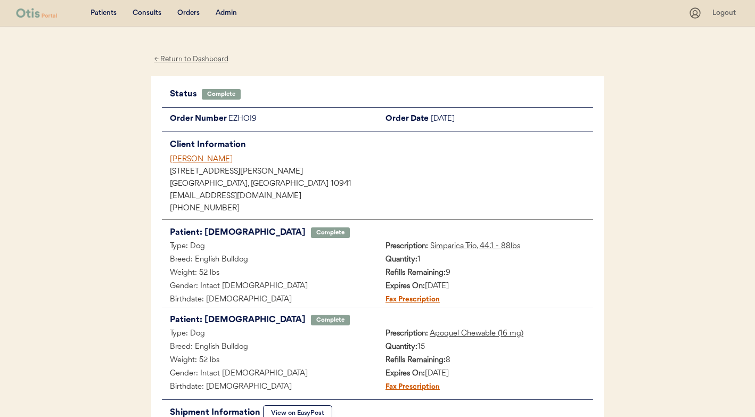
click at [222, 158] on div "[PERSON_NAME]" at bounding box center [381, 159] width 423 height 11
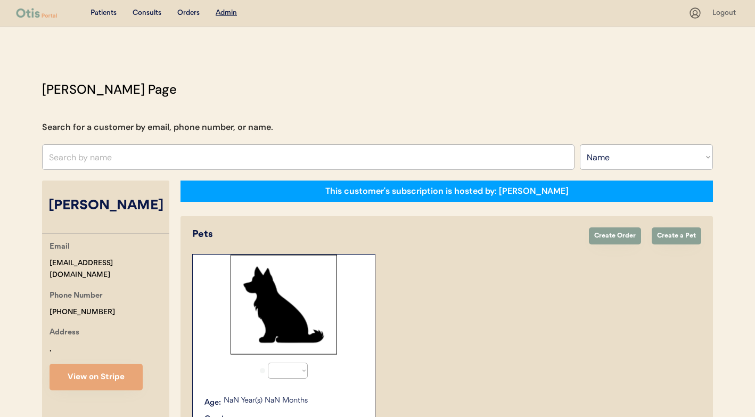
select select ""Name""
select select "true"
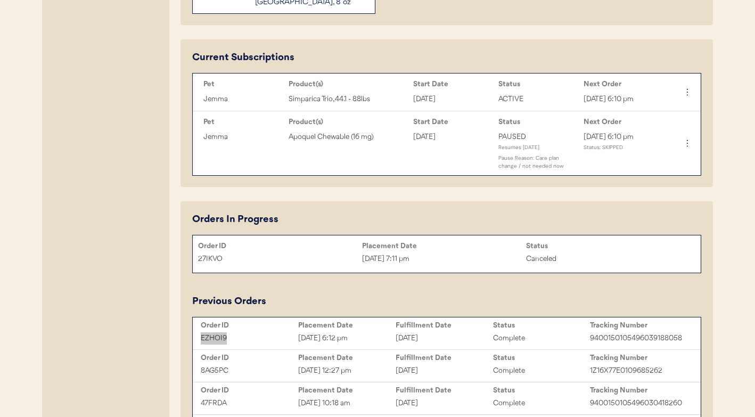
scroll to position [537, 0]
